Goal: Task Accomplishment & Management: Complete application form

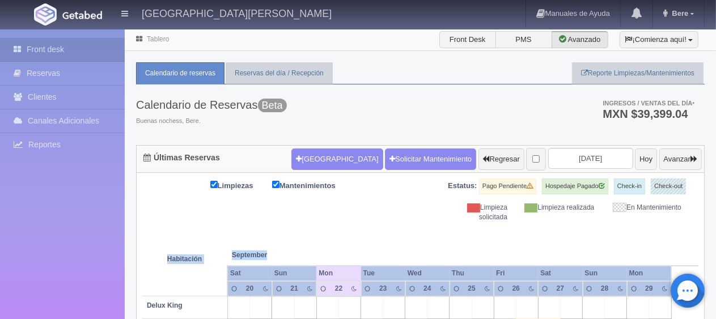
drag, startPoint x: 422, startPoint y: 249, endPoint x: 92, endPoint y: 226, distance: 330.7
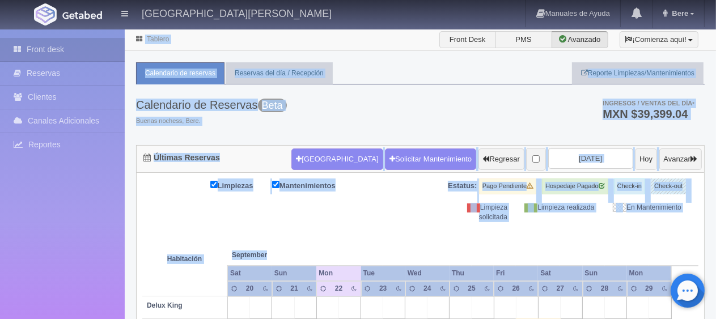
click at [372, 232] on th at bounding box center [349, 243] width 66 height 43
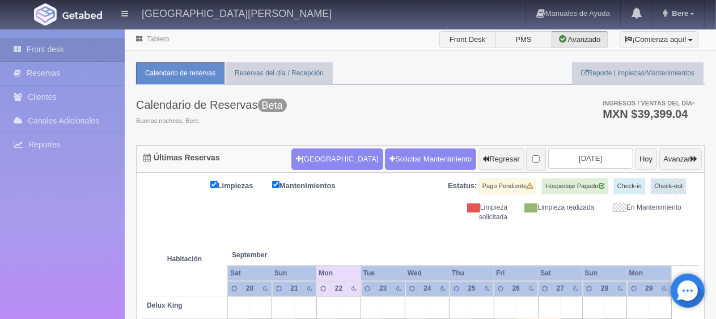
click at [333, 145] on div "Nueva Reserva Solicitar Mantenimiento Regresar 2025-09-22 Hoy Avanzar" at bounding box center [496, 159] width 416 height 29
click at [322, 159] on button "[GEOGRAPHIC_DATA]" at bounding box center [336, 159] width 91 height 22
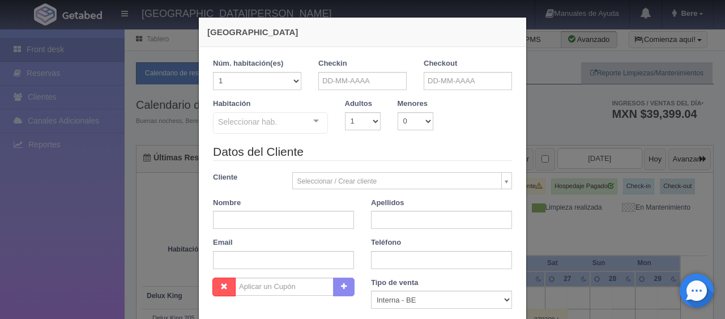
checkbox input "false"
click at [373, 79] on input "text" at bounding box center [363, 81] width 88 height 18
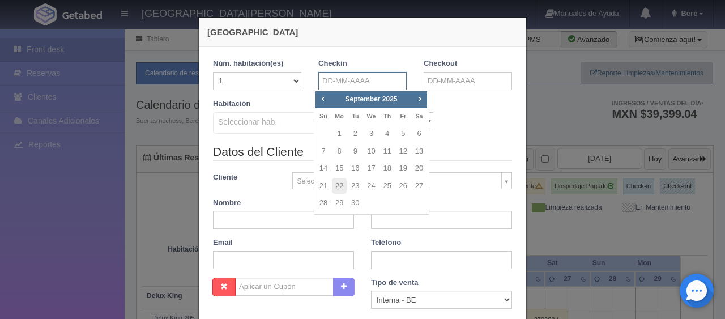
click at [383, 80] on input "text" at bounding box center [363, 81] width 88 height 18
click at [422, 96] on span "Next" at bounding box center [419, 98] width 9 height 9
click at [320, 95] on span "Prev" at bounding box center [323, 98] width 9 height 9
click at [355, 165] on link "16" at bounding box center [355, 168] width 15 height 16
type input "16-09-2025"
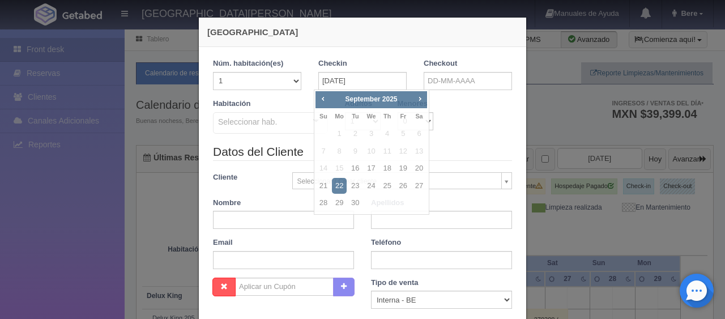
checkbox input "false"
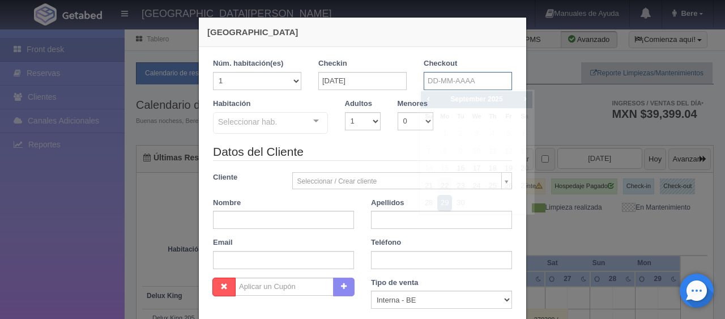
click at [481, 83] on input "text" at bounding box center [468, 81] width 88 height 18
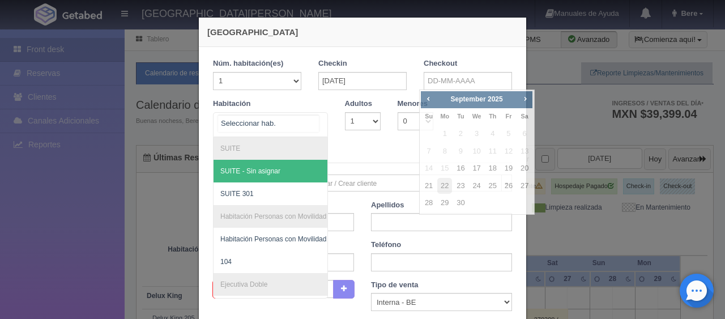
click at [277, 125] on div at bounding box center [270, 124] width 115 height 25
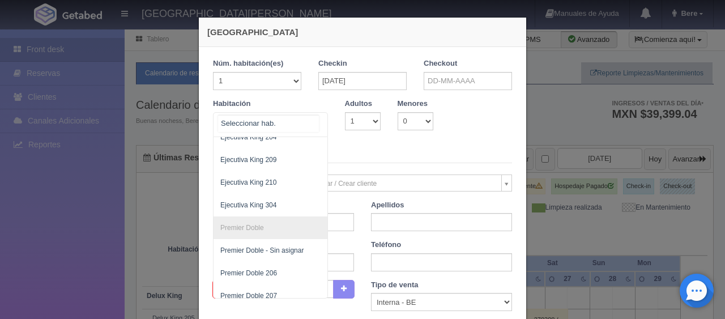
scroll to position [574, 0]
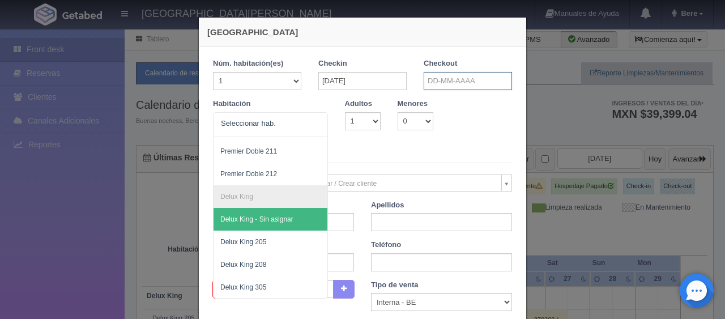
click at [474, 86] on input "text" at bounding box center [468, 81] width 88 height 18
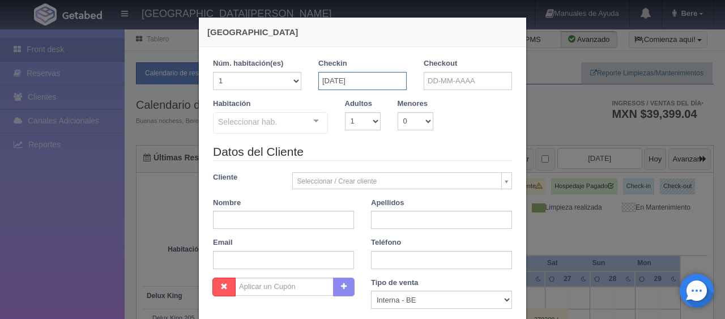
click at [371, 83] on input "16-09-2025" at bounding box center [363, 81] width 88 height 18
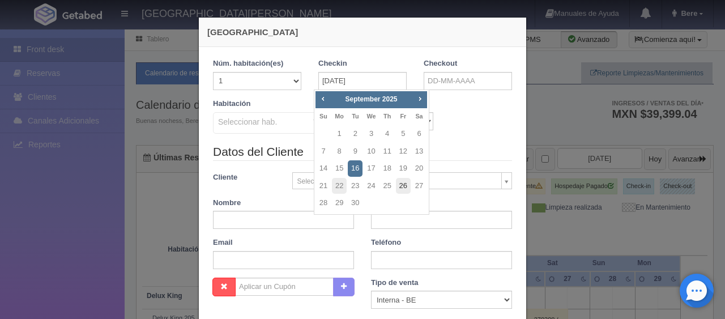
click at [407, 188] on link "26" at bounding box center [403, 186] width 15 height 16
type input "26-09-2025"
checkbox input "false"
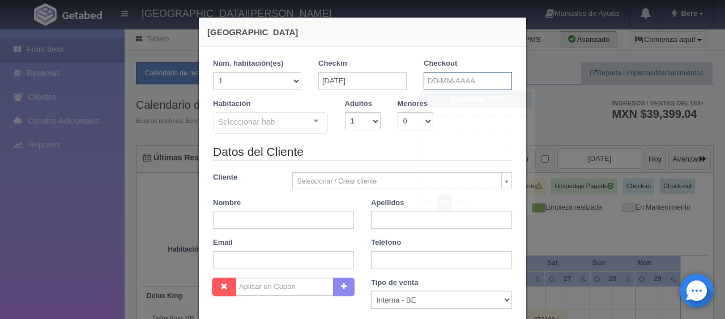
click at [453, 88] on input "text" at bounding box center [468, 81] width 88 height 18
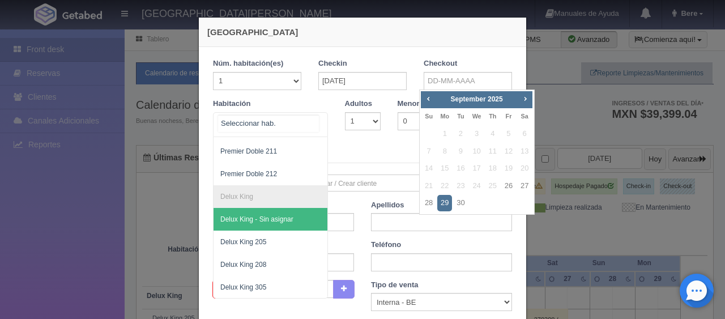
click at [295, 121] on div at bounding box center [270, 124] width 115 height 25
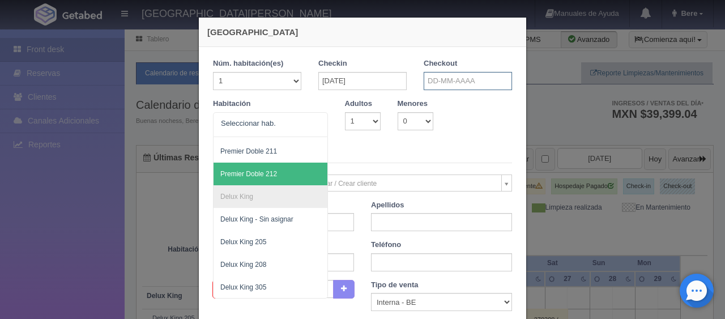
click at [486, 83] on input "text" at bounding box center [468, 81] width 88 height 18
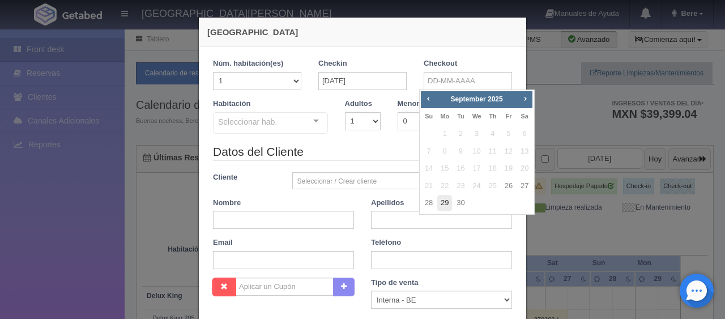
click at [444, 204] on link "29" at bounding box center [445, 203] width 15 height 16
type input "29-09-2025"
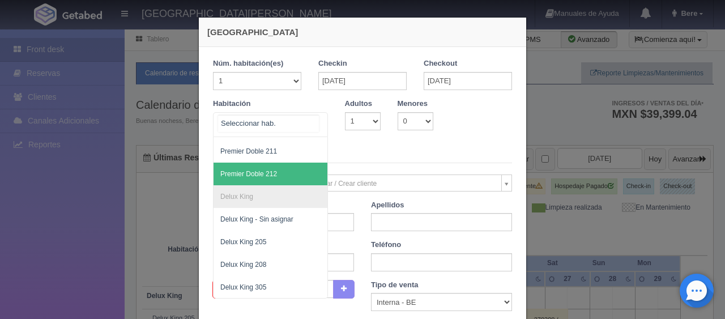
drag, startPoint x: 256, startPoint y: 126, endPoint x: 265, endPoint y: 141, distance: 17.3
checkbox input "false"
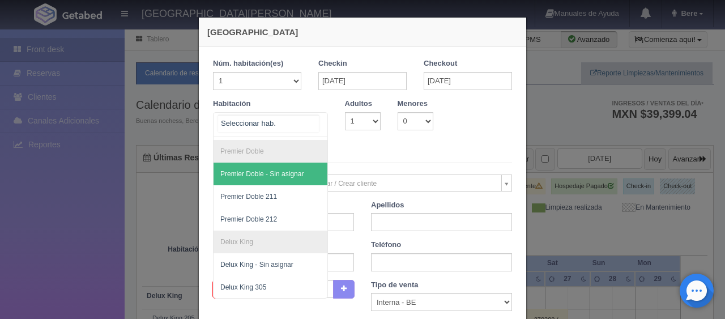
scroll to position [57, 0]
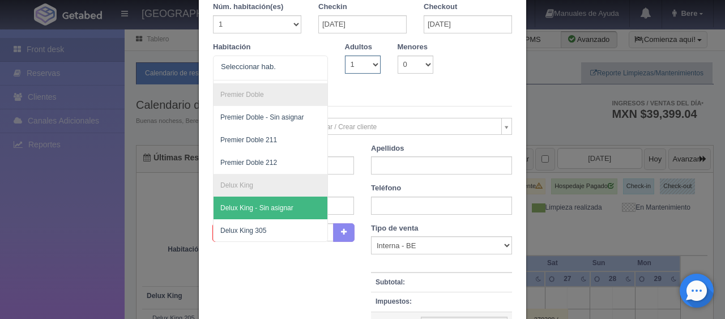
click at [357, 63] on select "1 2 3 4 5 6 7 8 9 10" at bounding box center [363, 65] width 36 height 18
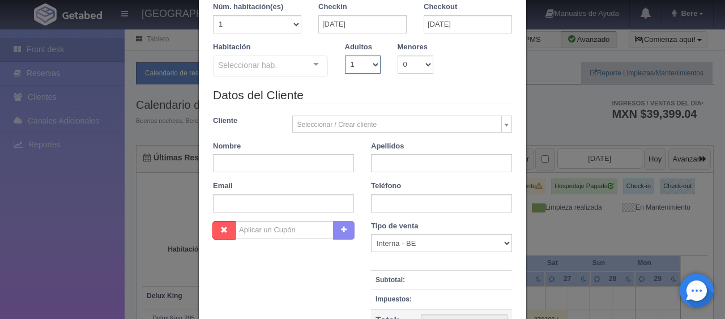
select select "2"
click at [345, 56] on select "1 2 3 4 5 6 7 8 9 10" at bounding box center [363, 65] width 36 height 18
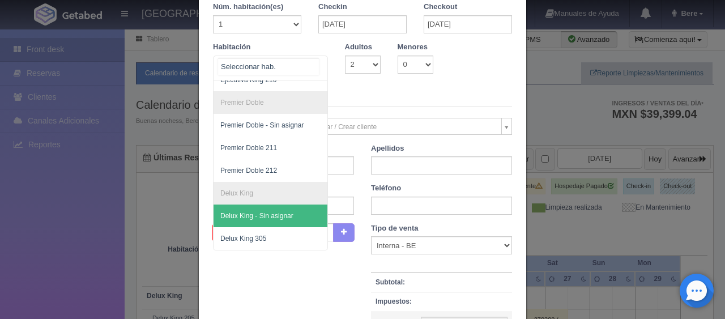
click at [290, 69] on div at bounding box center [270, 68] width 115 height 25
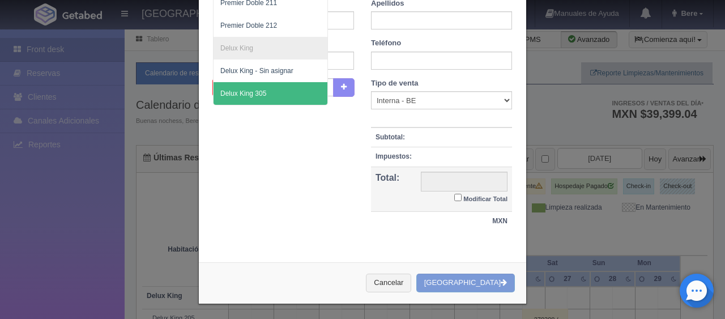
click at [274, 87] on span "Delux King 305" at bounding box center [309, 93] width 190 height 23
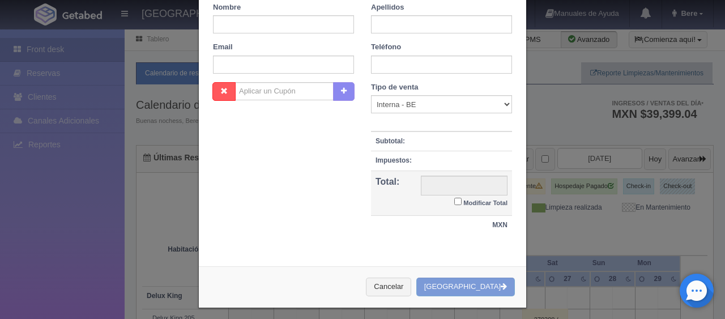
checkbox input "false"
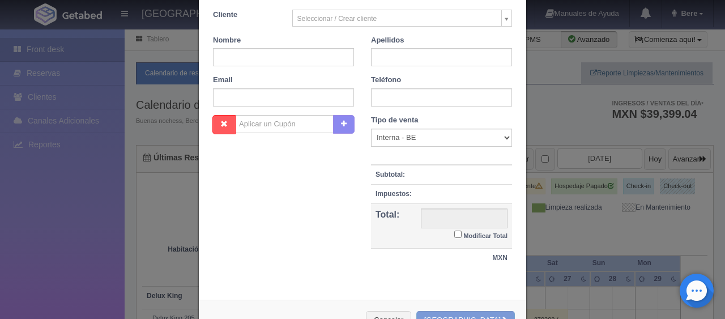
type input "4497.00"
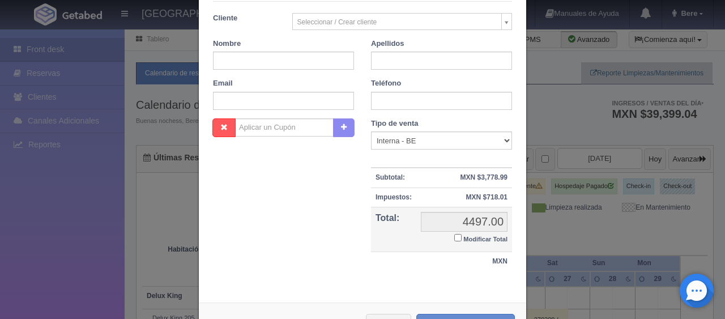
click at [306, 208] on div "Nombre Cupón : Descuentos : Tipo de venta Correo Electronico Interna - BE Llama…" at bounding box center [363, 200] width 316 height 165
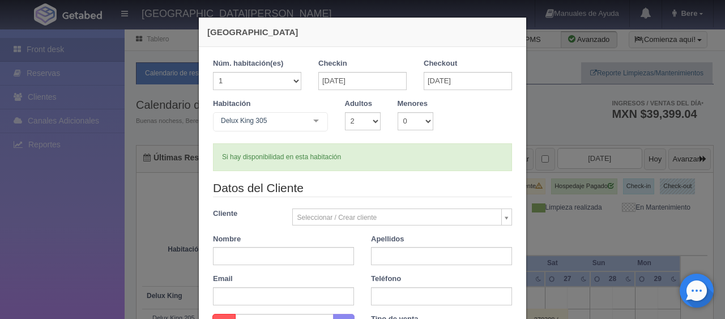
click at [408, 155] on div "Si hay disponibilidad en esta habitación" at bounding box center [362, 157] width 299 height 28
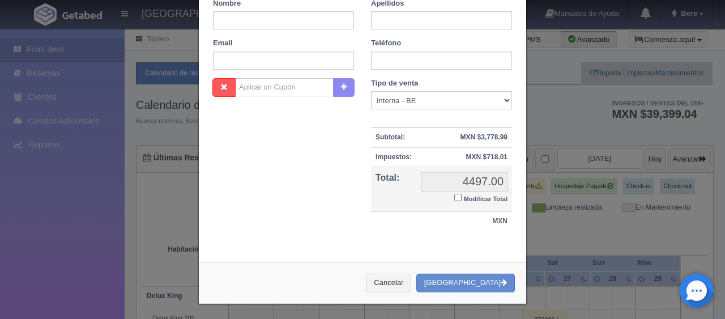
click at [473, 196] on small "Modificar Total" at bounding box center [486, 199] width 44 height 7
click at [462, 196] on input "Modificar Total" at bounding box center [458, 197] width 7 height 7
checkbox input "true"
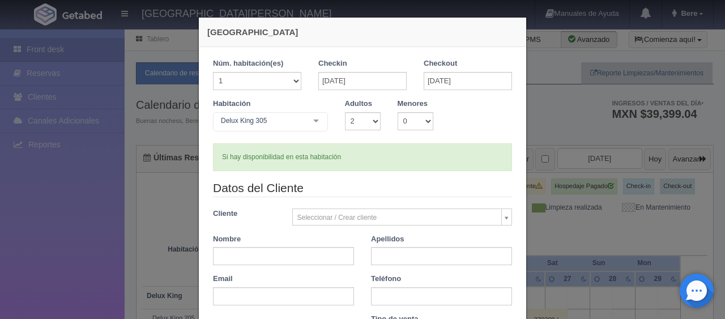
click at [390, 190] on legend "Datos del Cliente" at bounding box center [362, 189] width 299 height 18
click at [404, 162] on div "Si hay disponibilidad en esta habitación" at bounding box center [362, 157] width 299 height 28
click at [384, 171] on form "1 Núm. habitación(es) 1 2 3 4 5 6 7 8 9 10 11 12 13 14 15 16 17 18 19 20 Checki…" at bounding box center [362, 248] width 299 height 381
click at [435, 158] on div "Si hay disponibilidad en esta habitación" at bounding box center [362, 157] width 299 height 28
click at [426, 185] on legend "Datos del Cliente" at bounding box center [362, 189] width 299 height 18
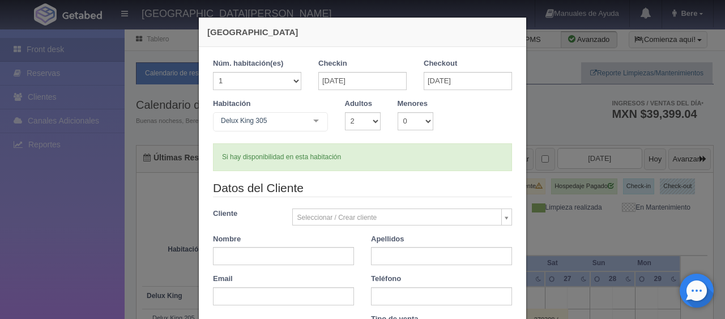
click at [426, 185] on legend "Datos del Cliente" at bounding box center [362, 189] width 299 height 18
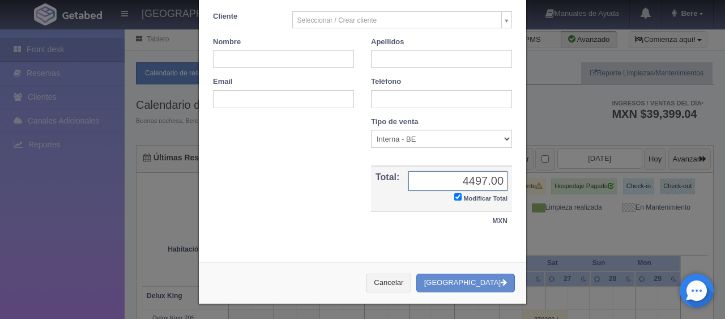
click at [477, 185] on input "4497.00" at bounding box center [458, 181] width 99 height 20
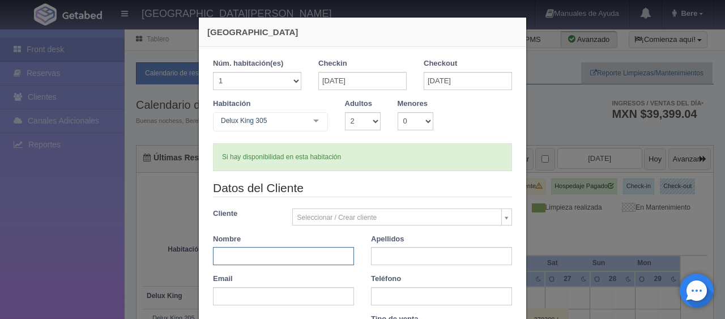
click at [275, 255] on input "text" at bounding box center [283, 256] width 141 height 18
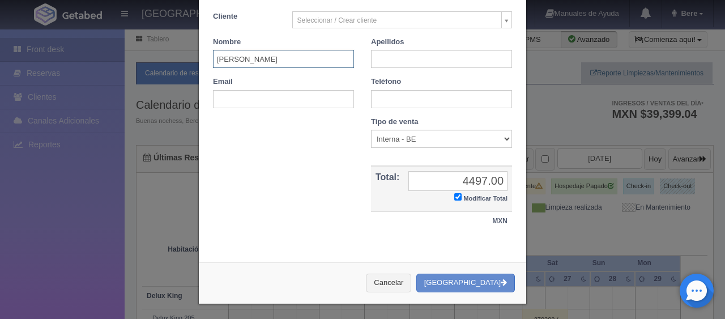
click at [305, 57] on input "Juan Muñoz" at bounding box center [283, 59] width 141 height 18
click at [384, 61] on input "text" at bounding box center [441, 59] width 141 height 18
drag, startPoint x: 292, startPoint y: 57, endPoint x: 230, endPoint y: 61, distance: 61.9
click at [230, 61] on input "Juan Muñoz" at bounding box center [283, 59] width 141 height 18
type input "Juan"
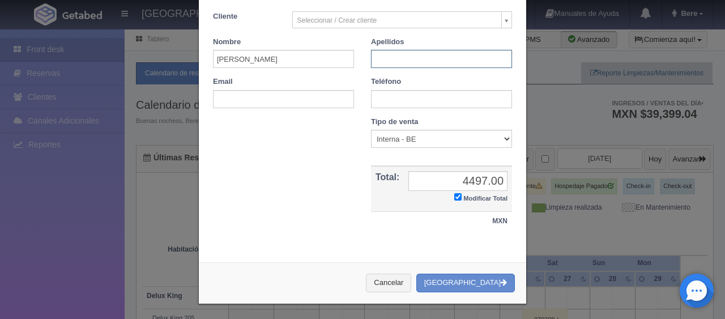
click at [399, 60] on input "text" at bounding box center [441, 59] width 141 height 18
paste input "Muñoz"
type input "Muñoz Díaz"
click at [393, 101] on input "text" at bounding box center [441, 99] width 141 height 18
click at [389, 93] on input "text" at bounding box center [441, 99] width 141 height 18
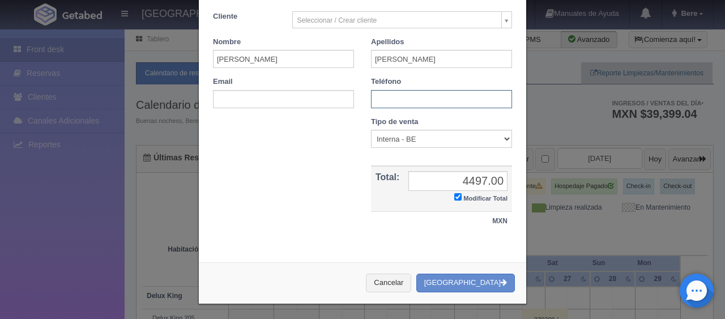
paste input "8115218520"
type input "8115218520"
click at [438, 139] on select "Correo Electronico Interna - BE Llamada OTA Externa Otro WALK IN" at bounding box center [441, 139] width 141 height 18
select select "phone"
click at [371, 130] on select "Correo Electronico Interna - BE Llamada OTA Externa Otro WALK IN" at bounding box center [441, 139] width 141 height 18
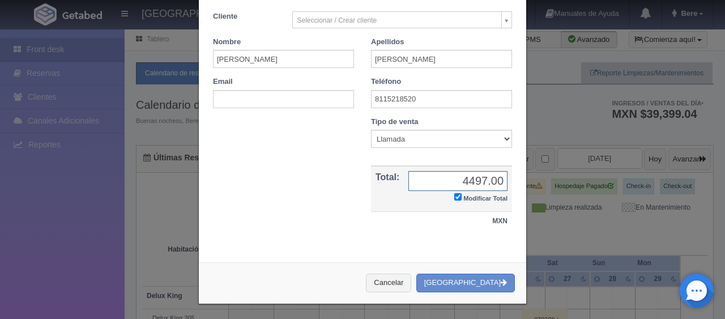
click at [496, 180] on input "4497.00" at bounding box center [458, 181] width 99 height 20
type input "4797"
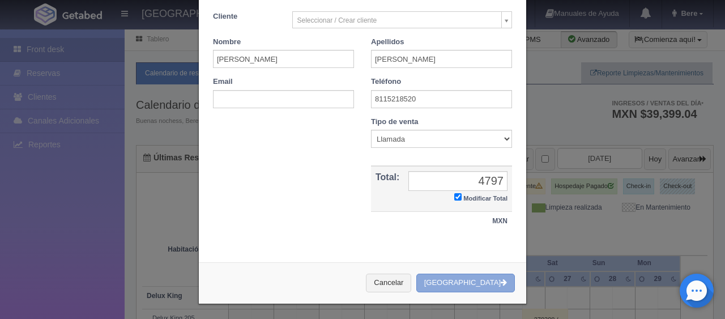
click at [475, 283] on button "[GEOGRAPHIC_DATA]" at bounding box center [466, 283] width 99 height 19
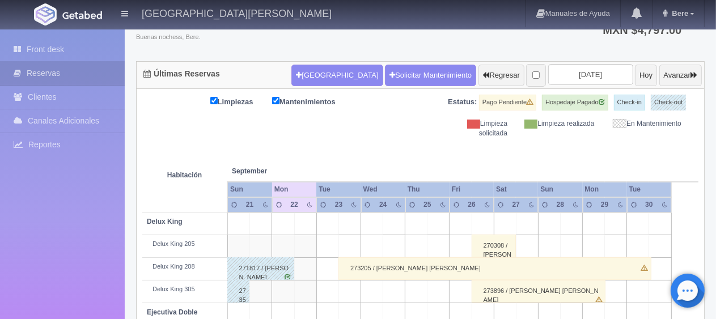
scroll to position [84, 0]
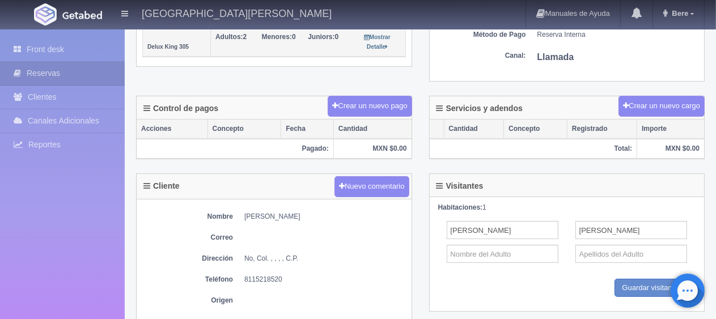
scroll to position [283, 0]
drag, startPoint x: 305, startPoint y: 212, endPoint x: 229, endPoint y: 210, distance: 76.0
click at [229, 212] on dl "Nombre [PERSON_NAME]" at bounding box center [274, 217] width 264 height 10
click at [254, 214] on dd "[PERSON_NAME]" at bounding box center [325, 217] width 162 height 10
drag, startPoint x: 244, startPoint y: 210, endPoint x: 321, endPoint y: 222, distance: 77.4
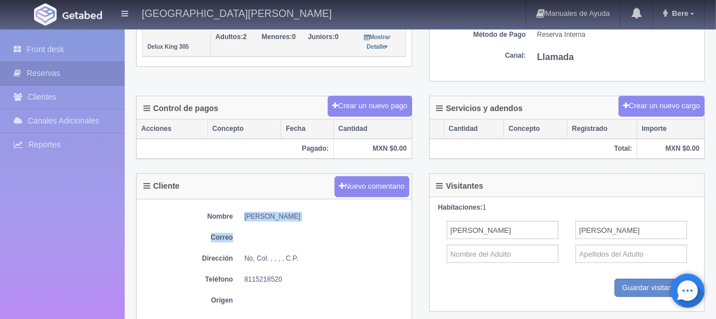
click at [321, 222] on div "Nombre [PERSON_NAME] Dirección No, Col. , , , , C.P. Teléfono [PHONE_NUMBER] Or…" at bounding box center [274, 261] width 275 height 124
click at [303, 222] on div "Nombre [PERSON_NAME] Dirección No, Col. , , , , C.P. Teléfono [PHONE_NUMBER] Or…" at bounding box center [274, 261] width 275 height 124
click at [319, 212] on dd "[PERSON_NAME]" at bounding box center [325, 217] width 162 height 10
click at [327, 219] on div "Nombre [PERSON_NAME] Dirección No, Col. , , , , C.P. Teléfono [PHONE_NUMBER] Or…" at bounding box center [274, 261] width 275 height 124
drag, startPoint x: 324, startPoint y: 218, endPoint x: 247, endPoint y: 214, distance: 77.2
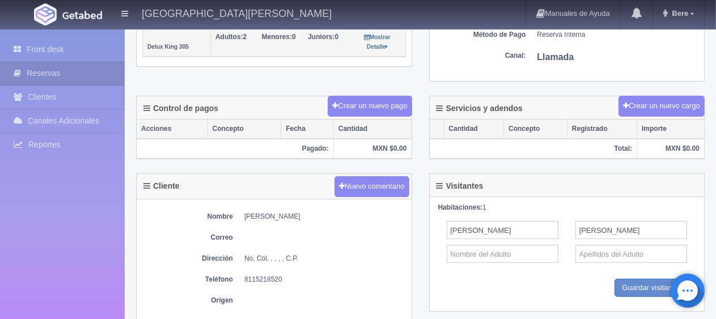
click at [247, 214] on dd "[PERSON_NAME]" at bounding box center [325, 217] width 162 height 10
drag, startPoint x: 249, startPoint y: 216, endPoint x: 313, endPoint y: 215, distance: 63.5
click at [313, 215] on dl "Nombre Juan Muñoz Díaz" at bounding box center [274, 217] width 264 height 10
copy dd "[PERSON_NAME]"
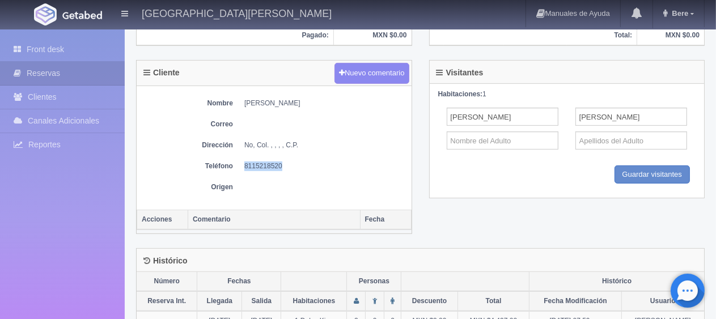
drag, startPoint x: 288, startPoint y: 167, endPoint x: 236, endPoint y: 163, distance: 51.7
click at [236, 163] on dl "Teléfono 8115218520" at bounding box center [274, 167] width 264 height 10
copy dd "8115218520"
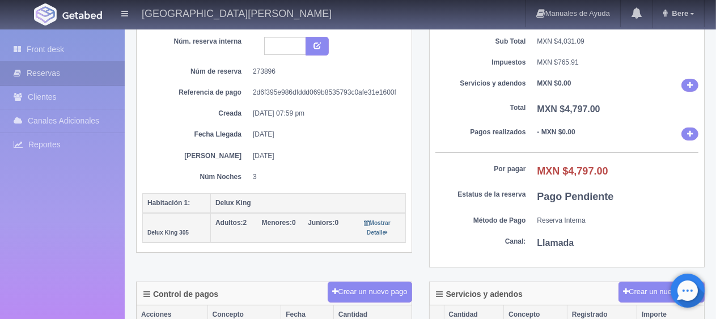
scroll to position [0, 0]
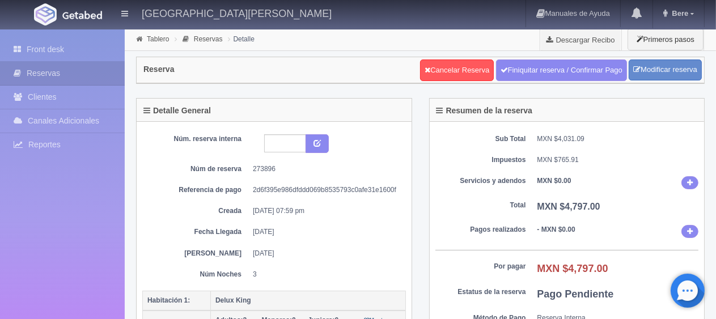
click at [528, 172] on div "Sub Total MXN $4,031.09 Impuestos MXN $765.91 Servicios y adendos MXN $0.00 Tot…" at bounding box center [567, 243] width 275 height 243
click at [86, 43] on link "Front desk" at bounding box center [62, 49] width 125 height 23
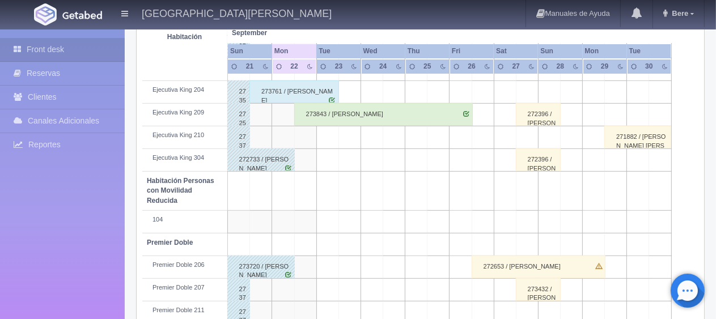
scroll to position [604, 0]
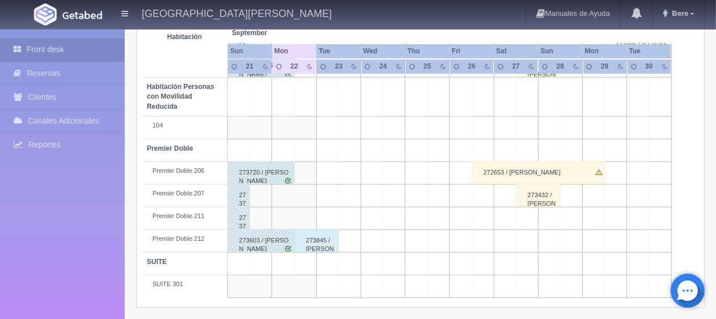
drag, startPoint x: 180, startPoint y: 239, endPoint x: 195, endPoint y: 241, distance: 15.4
click at [180, 240] on div "Premier Doble 212" at bounding box center [185, 239] width 76 height 9
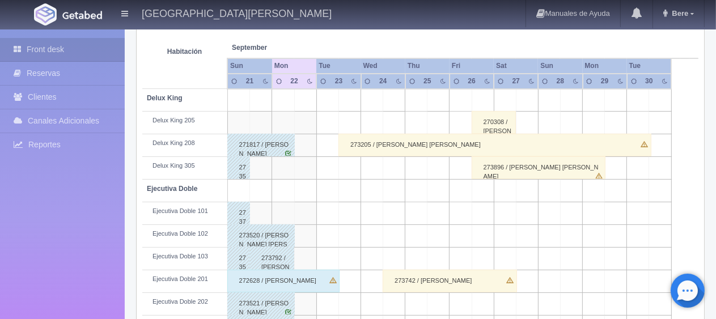
scroll to position [0, 0]
